Goal: Task Accomplishment & Management: Complete application form

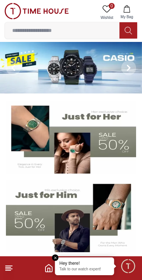
click at [11, 266] on line at bounding box center [9, 266] width 7 height 0
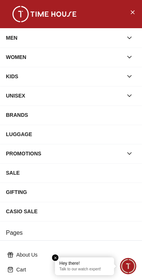
click at [119, 77] on div "KIDS" at bounding box center [64, 76] width 117 height 13
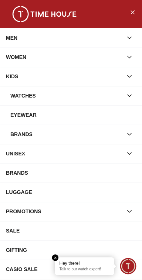
click at [99, 94] on div "WATCHES" at bounding box center [66, 95] width 113 height 13
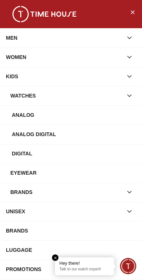
click at [87, 149] on div "Digital" at bounding box center [74, 153] width 124 height 13
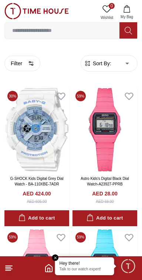
click at [12, 266] on line at bounding box center [9, 266] width 7 height 0
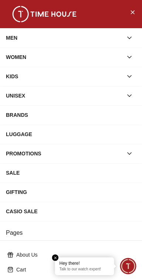
click at [55, 258] on em "Close tooltip" at bounding box center [55, 257] width 7 height 7
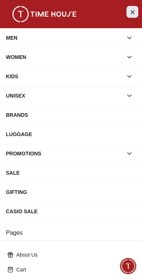
click at [132, 7] on icon "Close Menu" at bounding box center [133, 11] width 6 height 9
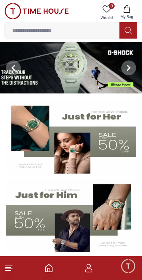
click at [92, 270] on icon "button" at bounding box center [89, 270] width 7 height 4
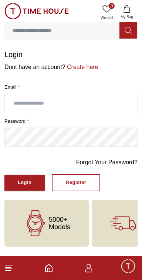
click at [96, 101] on input "text" at bounding box center [71, 103] width 133 height 19
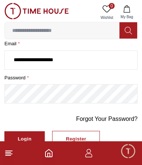
scroll to position [46, 0]
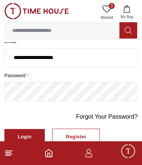
type input "**********"
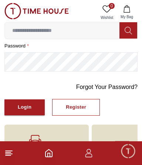
scroll to position [74, 0]
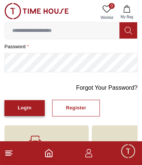
click at [29, 106] on div "Login" at bounding box center [25, 108] width 14 height 9
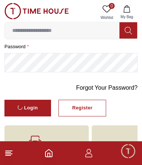
scroll to position [0, 0]
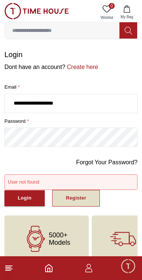
click at [83, 200] on div "Register" at bounding box center [76, 198] width 20 height 9
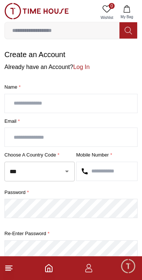
click at [100, 101] on input "text" at bounding box center [71, 103] width 133 height 19
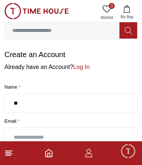
type input "*"
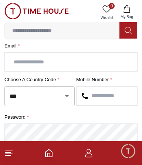
scroll to position [76, 0]
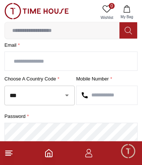
click at [67, 94] on icon "Open" at bounding box center [67, 95] width 4 height 2
type input "*****"
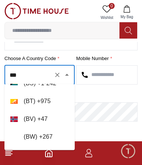
scroll to position [560, 0]
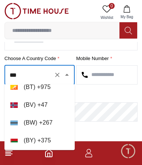
click at [38, 76] on input "***" at bounding box center [29, 75] width 43 height 13
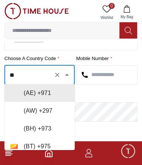
type input "*"
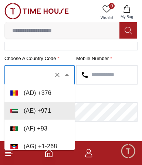
scroll to position [21, 0]
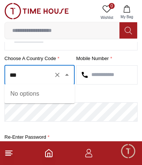
click at [67, 74] on icon "Close" at bounding box center [67, 75] width 4 height 2
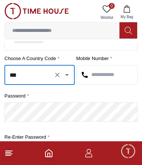
click at [41, 72] on input "***" at bounding box center [29, 75] width 43 height 13
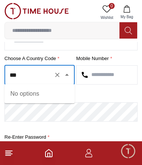
click at [39, 95] on div "No options" at bounding box center [39, 93] width 70 height 19
click at [35, 82] on div "*** ​" at bounding box center [39, 75] width 70 height 20
click at [33, 78] on input "***" at bounding box center [29, 75] width 43 height 13
type input "*"
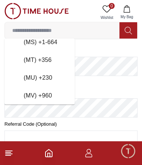
scroll to position [2682, 0]
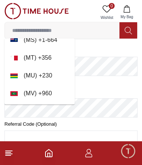
click at [64, 49] on li "( MT ) + 356" at bounding box center [39, 58] width 70 height 18
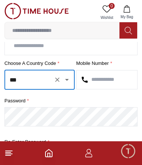
scroll to position [91, 0]
click at [37, 77] on input "***" at bounding box center [29, 79] width 43 height 13
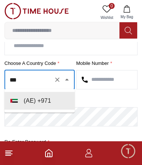
scroll to position [0, 0]
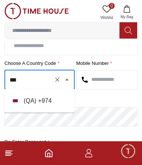
click at [47, 96] on li "( QA ) + 974" at bounding box center [39, 101] width 70 height 18
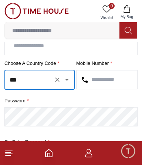
type input "***"
click at [124, 77] on input "text" at bounding box center [107, 79] width 61 height 19
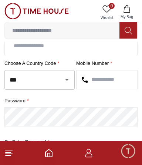
click at [122, 76] on input "text" at bounding box center [107, 79] width 61 height 19
click at [110, 78] on input "text" at bounding box center [107, 79] width 61 height 19
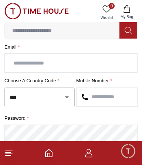
scroll to position [74, 0]
click at [116, 93] on input "text" at bounding box center [107, 97] width 61 height 19
type input "********"
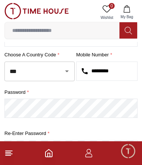
scroll to position [104, 0]
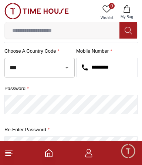
type input "********"
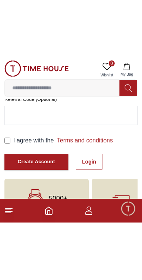
scroll to position [140, 0]
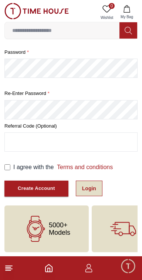
click at [94, 186] on link "Login" at bounding box center [89, 188] width 27 height 16
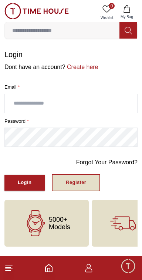
click at [87, 180] on button "Register" at bounding box center [76, 182] width 48 height 17
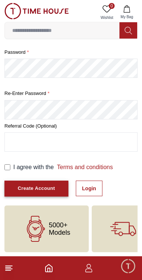
click at [44, 184] on div "Create Account" at bounding box center [36, 188] width 37 height 9
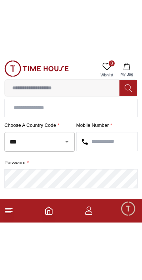
scroll to position [20, 0]
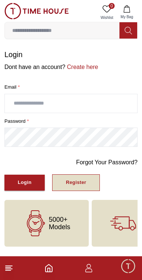
click at [81, 176] on button "Register" at bounding box center [76, 182] width 48 height 17
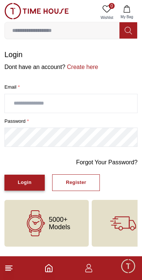
click at [29, 176] on button "Login" at bounding box center [24, 182] width 40 height 16
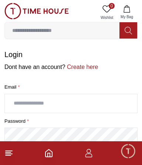
click at [96, 120] on label "password *" at bounding box center [70, 120] width 133 height 7
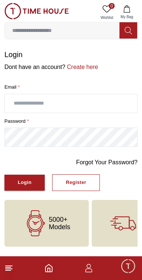
click at [97, 101] on input "text" at bounding box center [71, 103] width 133 height 19
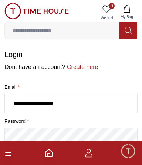
type input "**********"
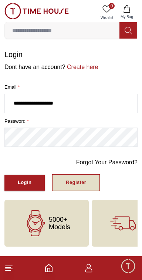
click at [73, 178] on div "Register" at bounding box center [76, 182] width 20 height 9
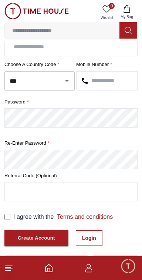
scroll to position [140, 0]
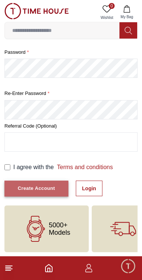
click at [39, 180] on button "Create Account" at bounding box center [36, 188] width 64 height 16
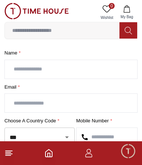
scroll to position [20, 0]
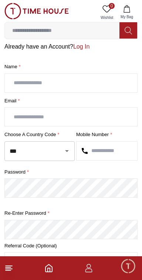
click at [109, 76] on input "text" at bounding box center [71, 83] width 133 height 19
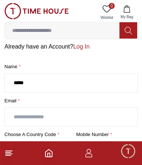
type input "*****"
click at [95, 113] on input "text" at bounding box center [71, 116] width 133 height 19
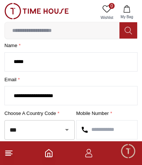
scroll to position [47, 0]
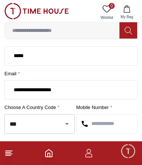
click at [67, 123] on icon "Open" at bounding box center [67, 124] width 4 height 2
type input "**********"
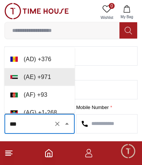
click at [38, 119] on input "***" at bounding box center [29, 123] width 43 height 13
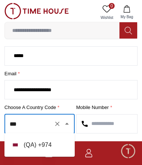
click at [46, 143] on li "( QA ) + 974" at bounding box center [39, 145] width 70 height 18
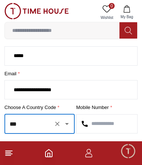
click at [42, 121] on input "***" at bounding box center [29, 123] width 43 height 13
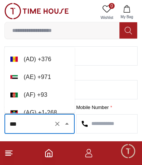
scroll to position [3244, 0]
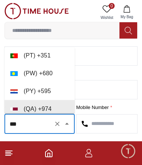
click at [44, 104] on li "( QA ) + 974" at bounding box center [39, 109] width 70 height 18
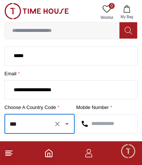
type input "***"
click at [121, 124] on input "text" at bounding box center [107, 123] width 61 height 19
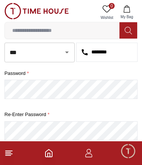
scroll to position [121, 0]
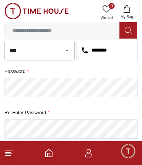
type input "********"
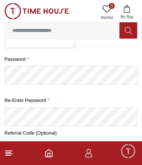
scroll to position [134, 0]
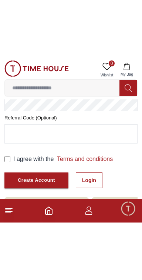
scroll to position [140, 0]
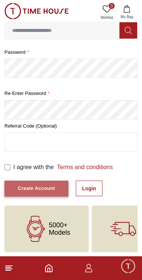
click at [41, 184] on div "Create Account" at bounding box center [36, 188] width 37 height 9
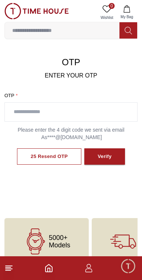
scroll to position [44, 0]
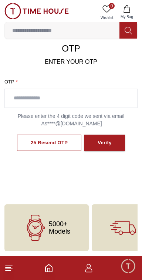
click at [66, 218] on div "5000+ Models" at bounding box center [46, 227] width 84 height 47
click at [71, 220] on div "5000+ Models" at bounding box center [46, 227] width 84 height 47
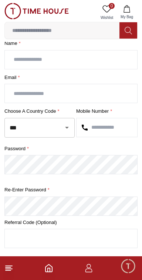
scroll to position [140, 0]
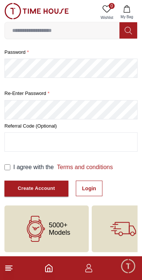
click at [64, 221] on span "5000+ Models" at bounding box center [59, 228] width 21 height 15
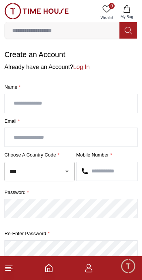
scroll to position [140, 0]
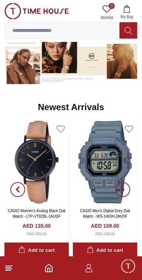
scroll to position [419, 0]
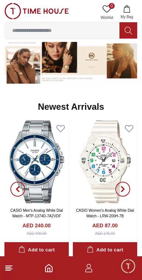
click at [103, 30] on input at bounding box center [62, 30] width 115 height 15
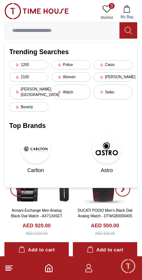
click at [10, 267] on icon at bounding box center [8, 267] width 9 height 9
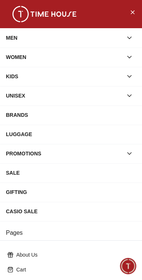
click at [94, 71] on div "KIDS" at bounding box center [64, 76] width 117 height 13
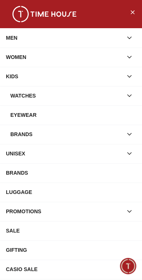
click at [76, 90] on div "WATCHES" at bounding box center [66, 95] width 113 height 13
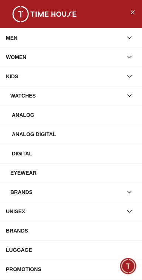
click at [74, 151] on div "Digital" at bounding box center [74, 153] width 124 height 13
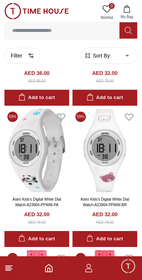
scroll to position [545, 0]
